Goal: Complete application form

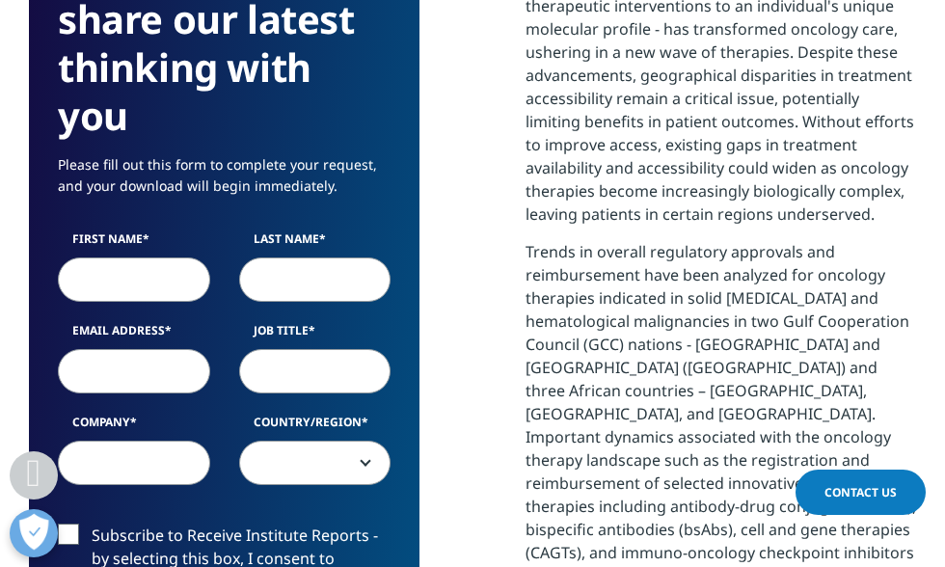
scroll to position [1450, 0]
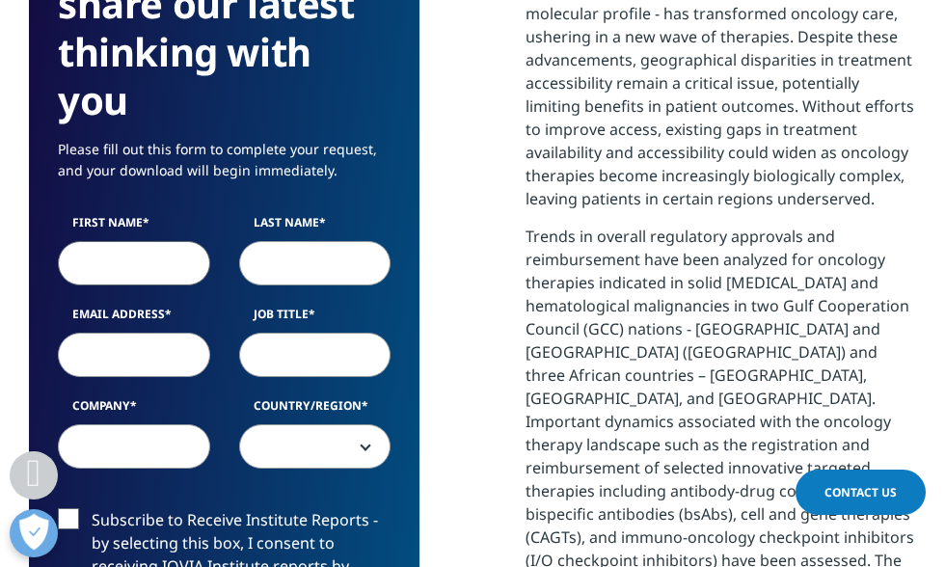
click at [162, 268] on input "First Name" at bounding box center [134, 263] width 152 height 44
type input "Milos"
type input "Icevic"
type input "[EMAIL_ADDRESS][DOMAIN_NAME]"
select select "[GEOGRAPHIC_DATA]"
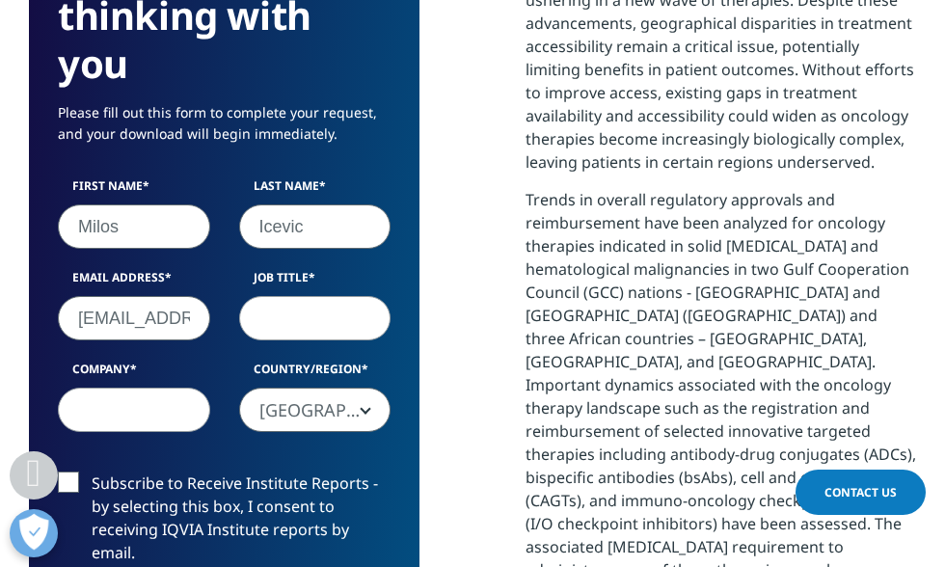
scroll to position [1503, 0]
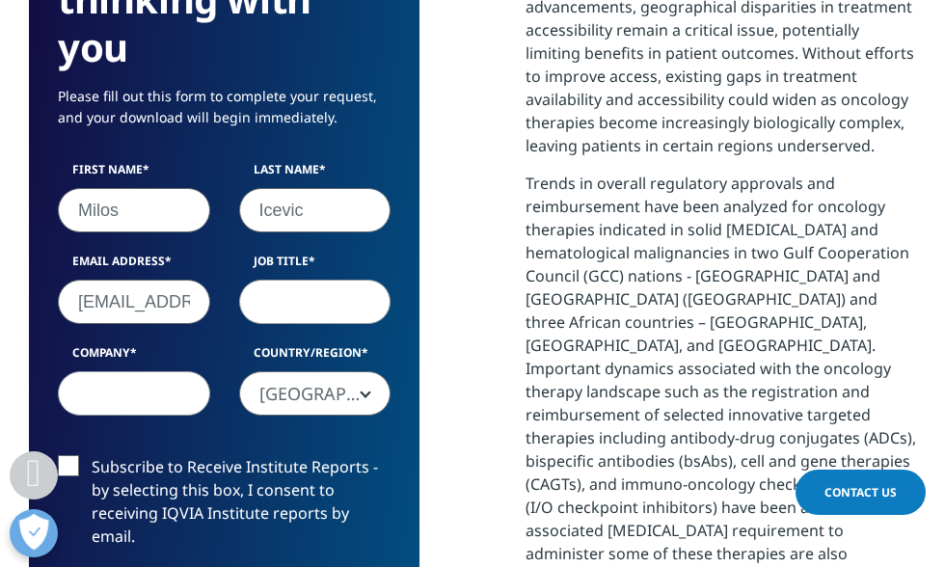
click at [123, 305] on input "[EMAIL_ADDRESS][DOMAIN_NAME]" at bounding box center [134, 302] width 152 height 44
click at [190, 304] on input "[EMAIL_ADDRESS][DOMAIN_NAME]" at bounding box center [134, 302] width 152 height 44
type input "[EMAIL_ADDRESS][DOMAIN_NAME]"
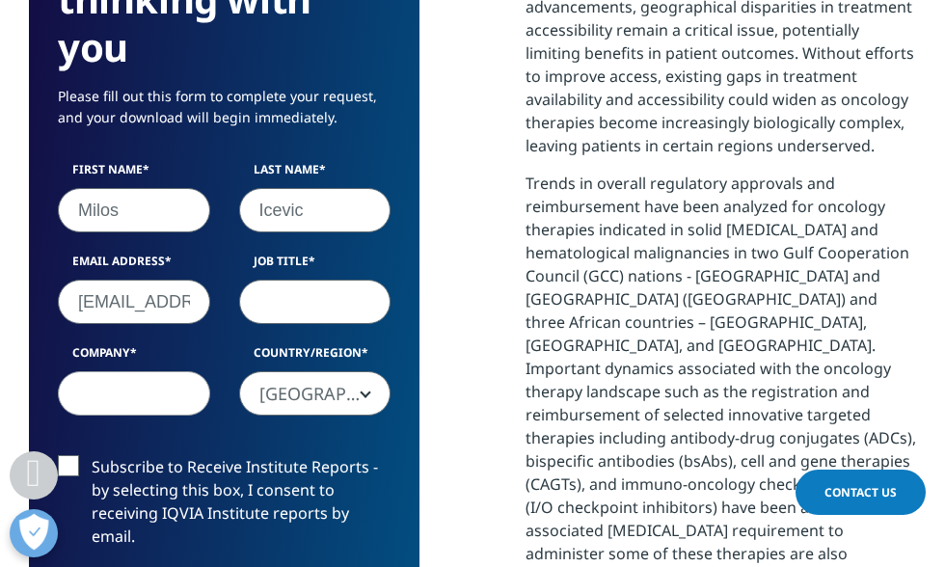
click at [292, 316] on input "Job Title" at bounding box center [315, 302] width 152 height 44
type input "Business Unit Director Oncology Balkans Cluster"
click at [101, 412] on input "Company" at bounding box center [134, 393] width 152 height 44
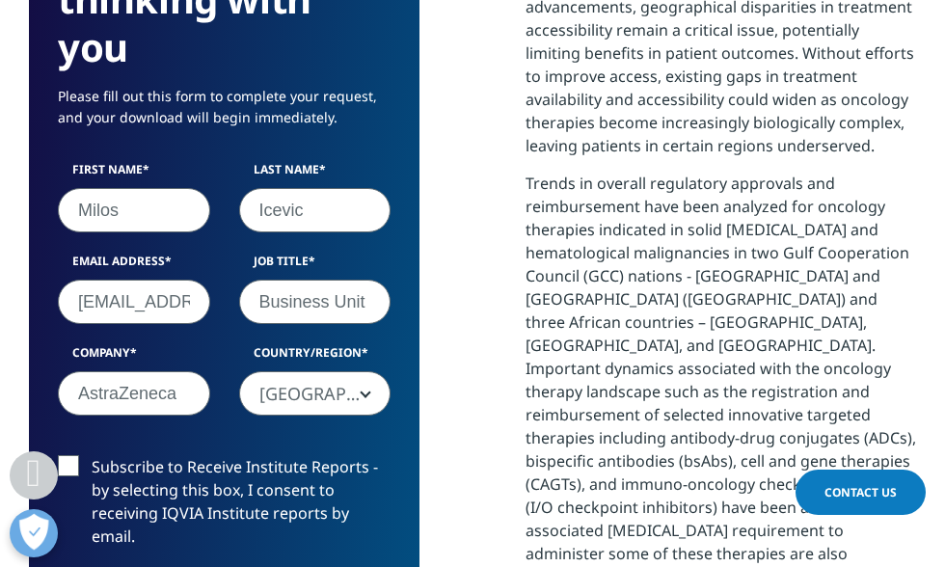
type input "AstraZeneca"
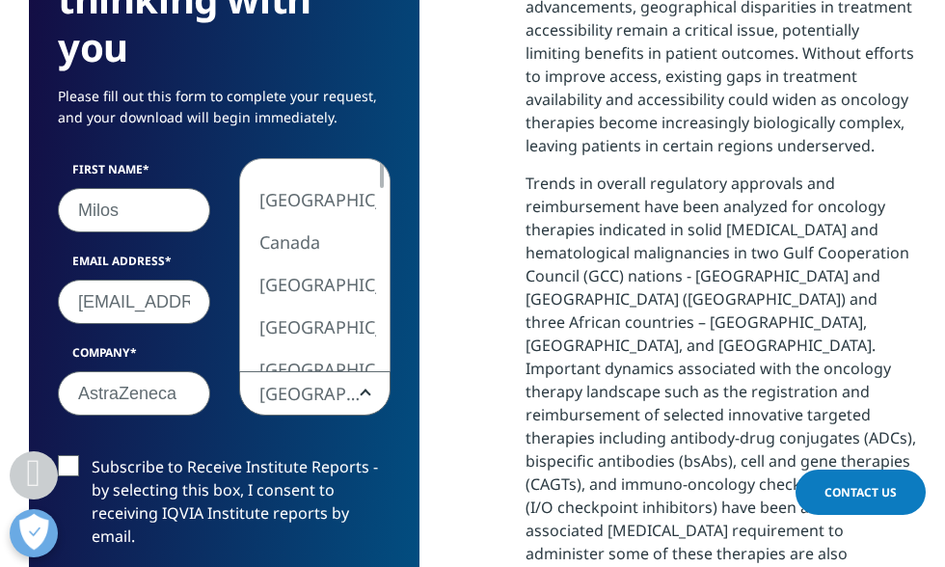
click at [281, 396] on span "[GEOGRAPHIC_DATA]" at bounding box center [315, 394] width 150 height 44
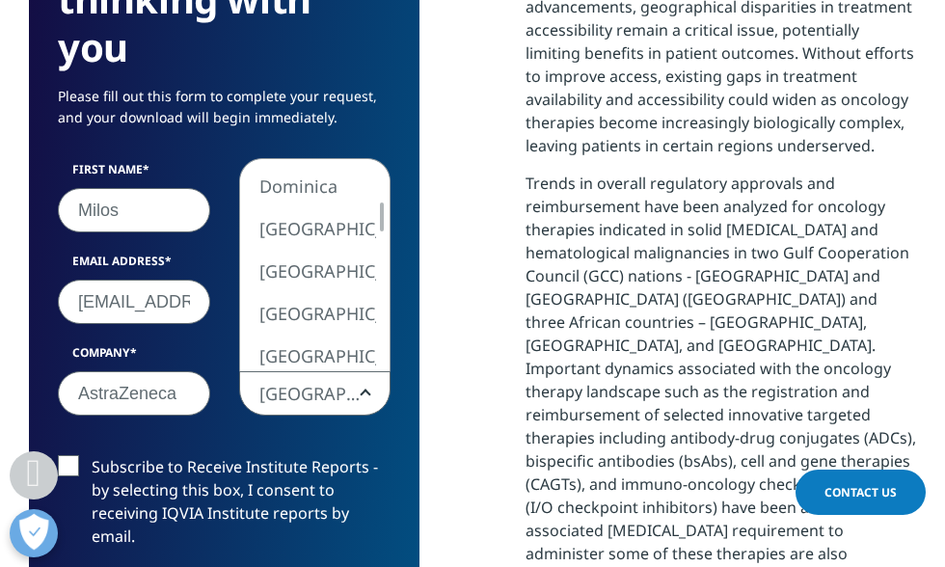
select select "[GEOGRAPHIC_DATA]"
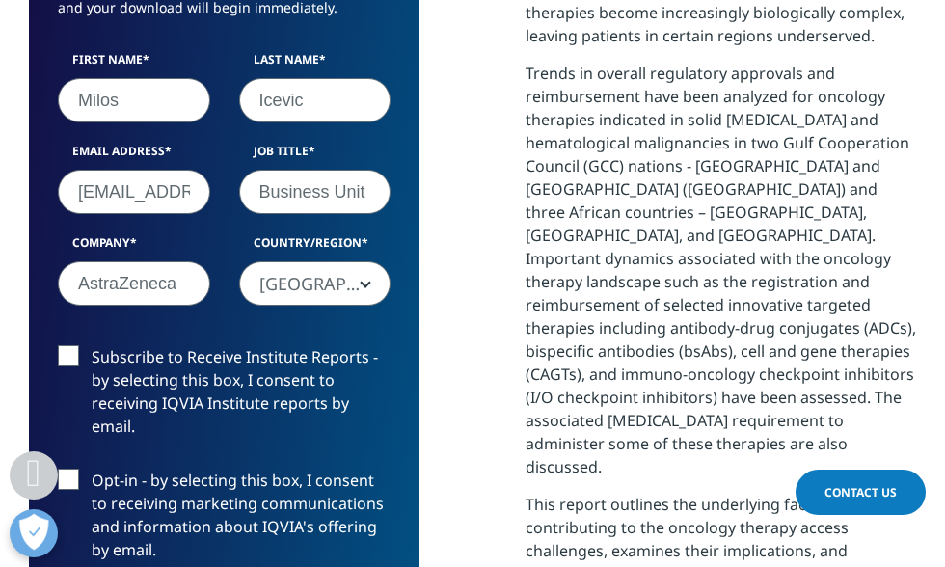
scroll to position [1640, 0]
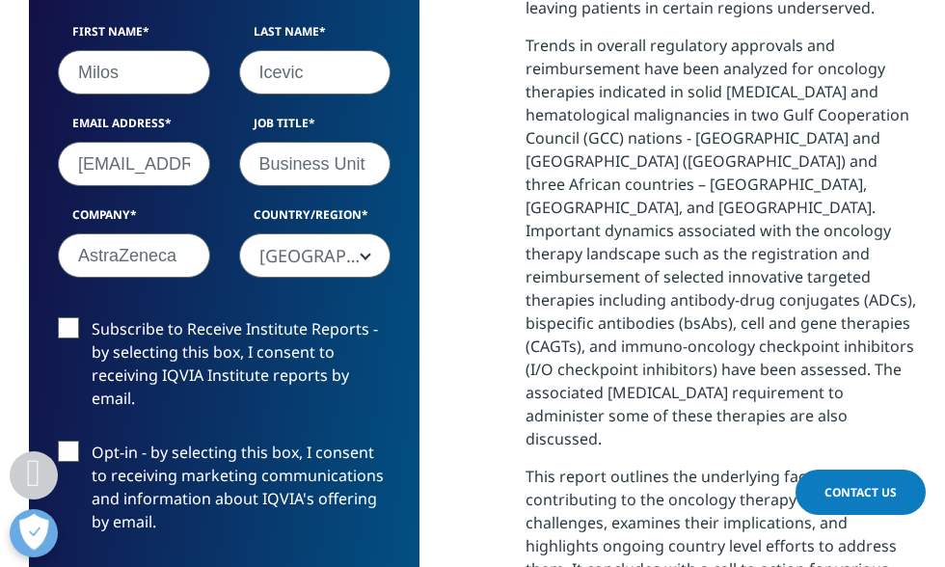
click at [82, 326] on label "Subscribe to Receive Institute Reports - by selecting this box, I consent to re…" at bounding box center [224, 368] width 333 height 103
click at [92, 317] on input "Subscribe to Receive Institute Reports - by selecting this box, I consent to re…" at bounding box center [92, 317] width 0 height 0
click at [70, 448] on label "Opt-in - by selecting this box, I consent to receiving marketing communications…" at bounding box center [224, 491] width 333 height 103
click at [92, 440] on input "Opt-in - by selecting this box, I consent to receiving marketing communications…" at bounding box center [92, 440] width 0 height 0
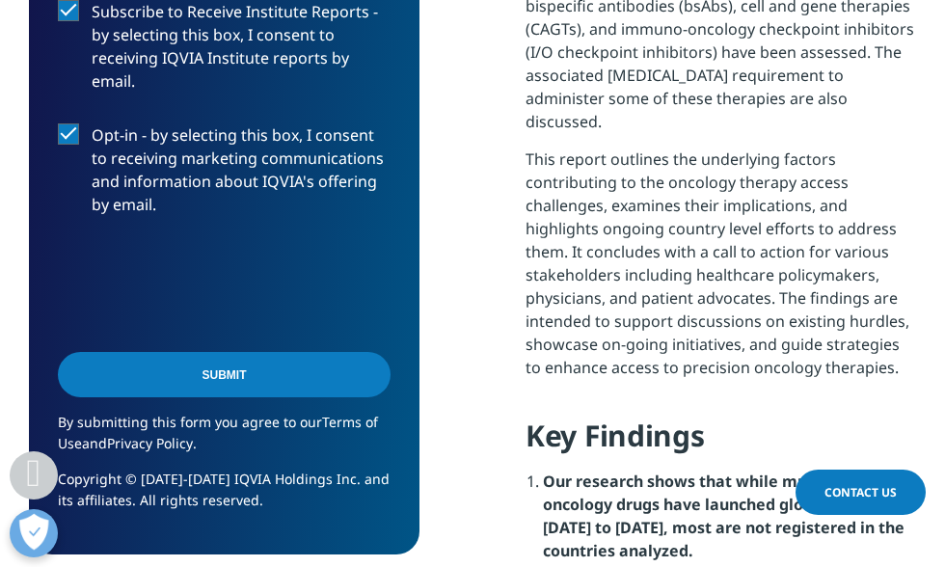
scroll to position [1962, 0]
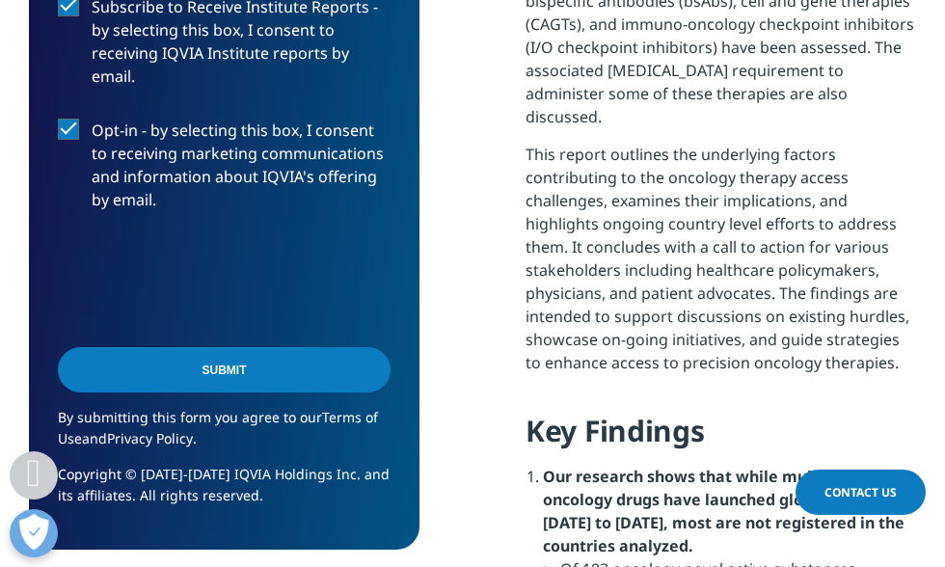
click at [242, 370] on input "Submit" at bounding box center [224, 369] width 333 height 45
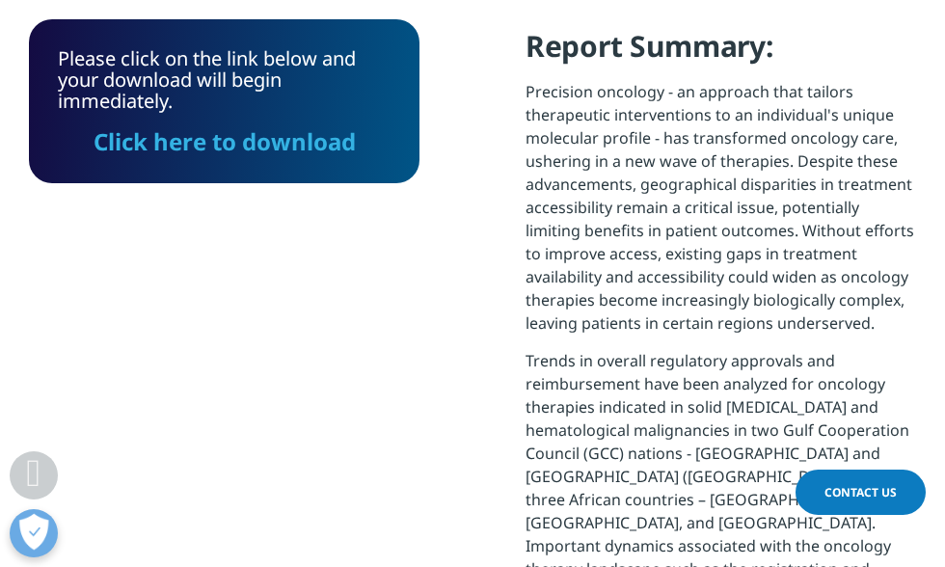
scroll to position [1344, 0]
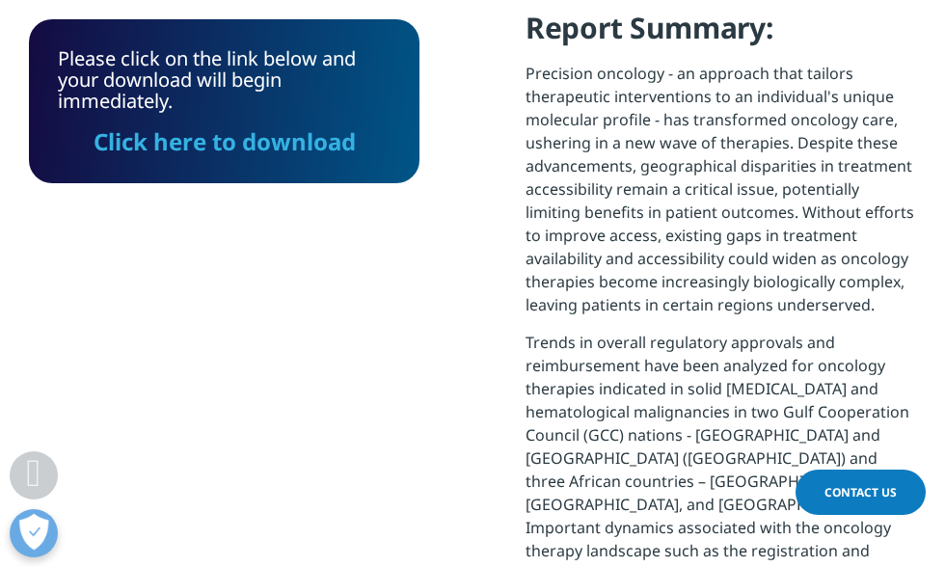
click at [315, 143] on link "Click here to download" at bounding box center [224, 141] width 262 height 32
